Goal: Task Accomplishment & Management: Manage account settings

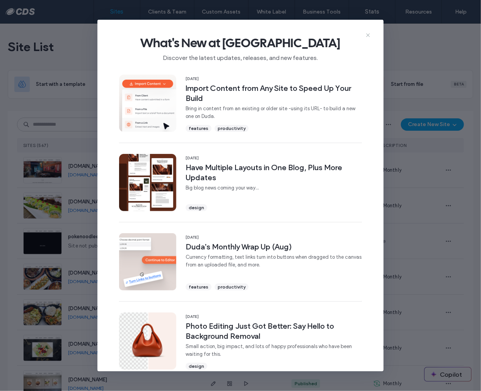
click at [369, 34] on use at bounding box center [368, 34] width 3 height 3
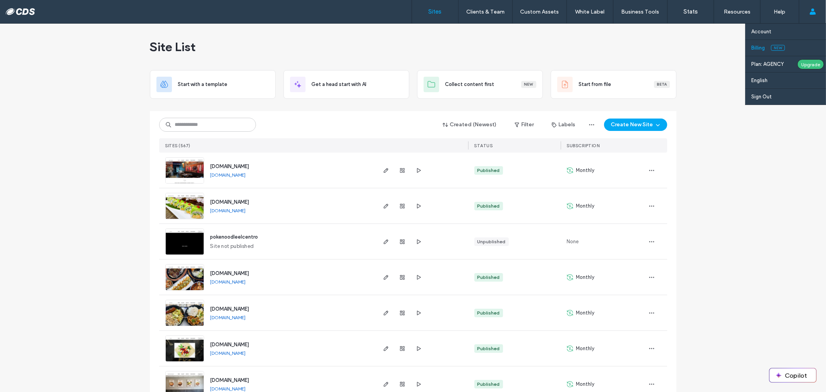
click at [481, 47] on label "Billing" at bounding box center [758, 48] width 14 height 6
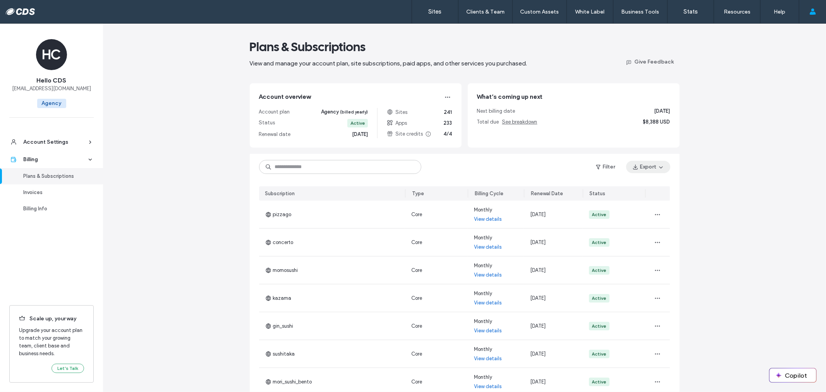
click at [481, 165] on button "Export" at bounding box center [648, 167] width 44 height 12
click at [481, 172] on div "Plans & Subscriptions View and manage your account plan, site subscriptions, pa…" at bounding box center [464, 272] width 723 height 496
click at [34, 190] on div "Invoices" at bounding box center [54, 192] width 63 height 8
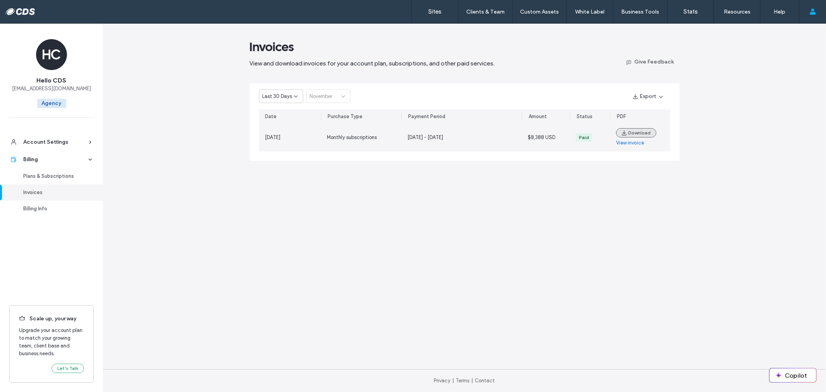
click at [481, 130] on icon "button" at bounding box center [624, 133] width 6 height 6
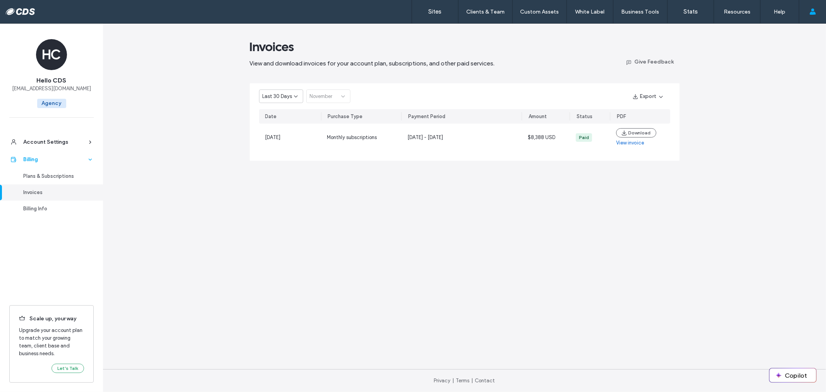
click at [35, 159] on div "Billing" at bounding box center [54, 160] width 63 height 8
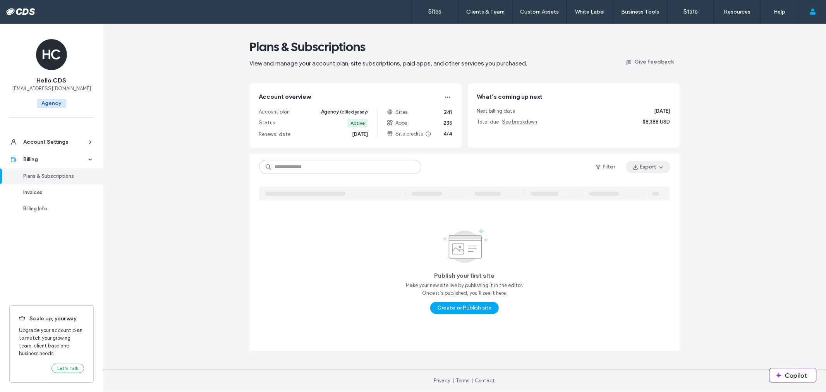
click at [481, 166] on button "Export" at bounding box center [648, 167] width 44 height 12
click at [481, 186] on span "All" at bounding box center [618, 187] width 5 height 8
